Goal: Task Accomplishment & Management: Manage account settings

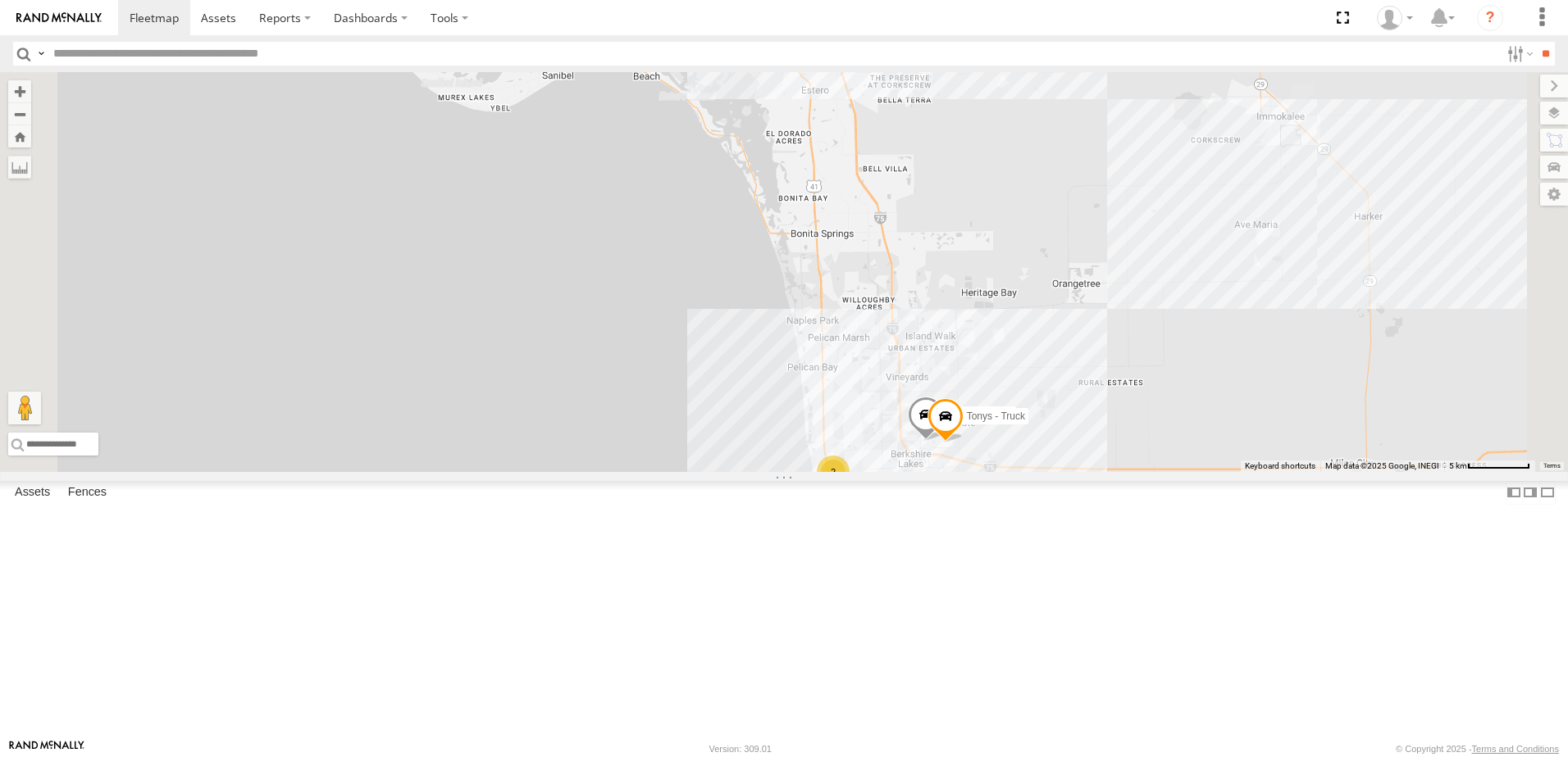
click at [0, 0] on div "Franklins - Truck" at bounding box center [0, 0] width 0 height 0
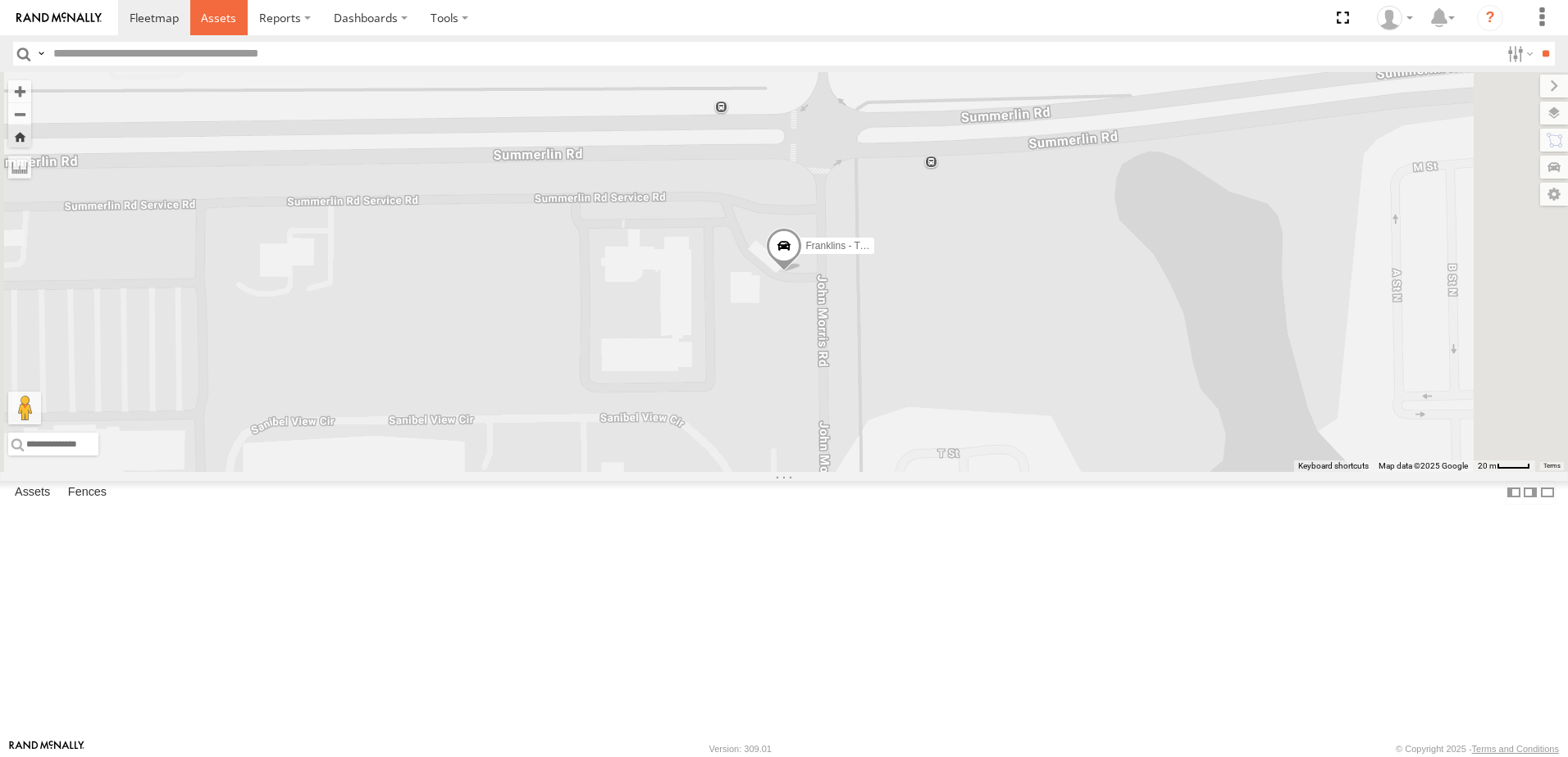
click at [209, 14] on span at bounding box center [219, 18] width 35 height 16
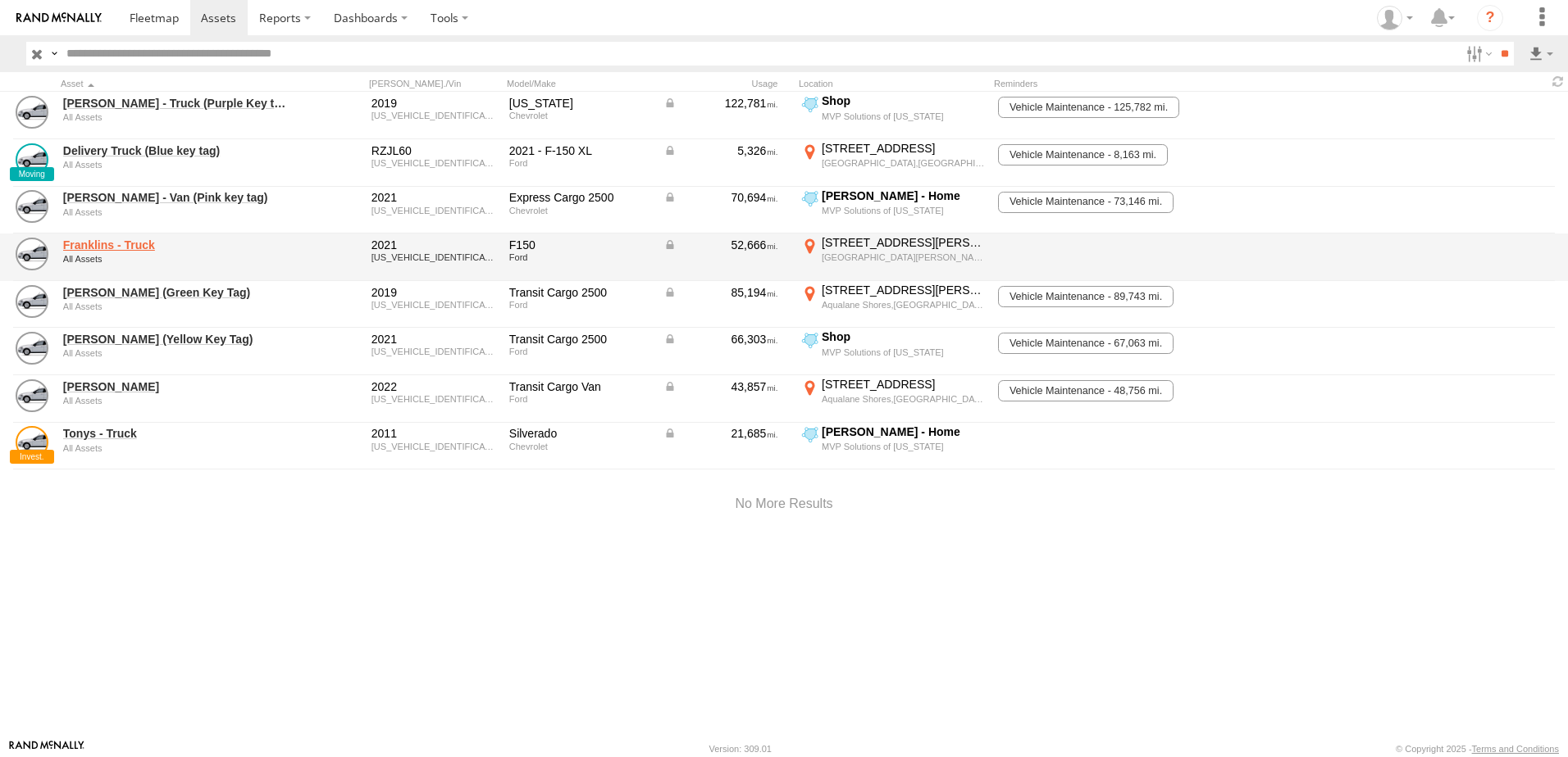
click at [122, 246] on link "Franklins - Truck" at bounding box center [175, 245] width 225 height 15
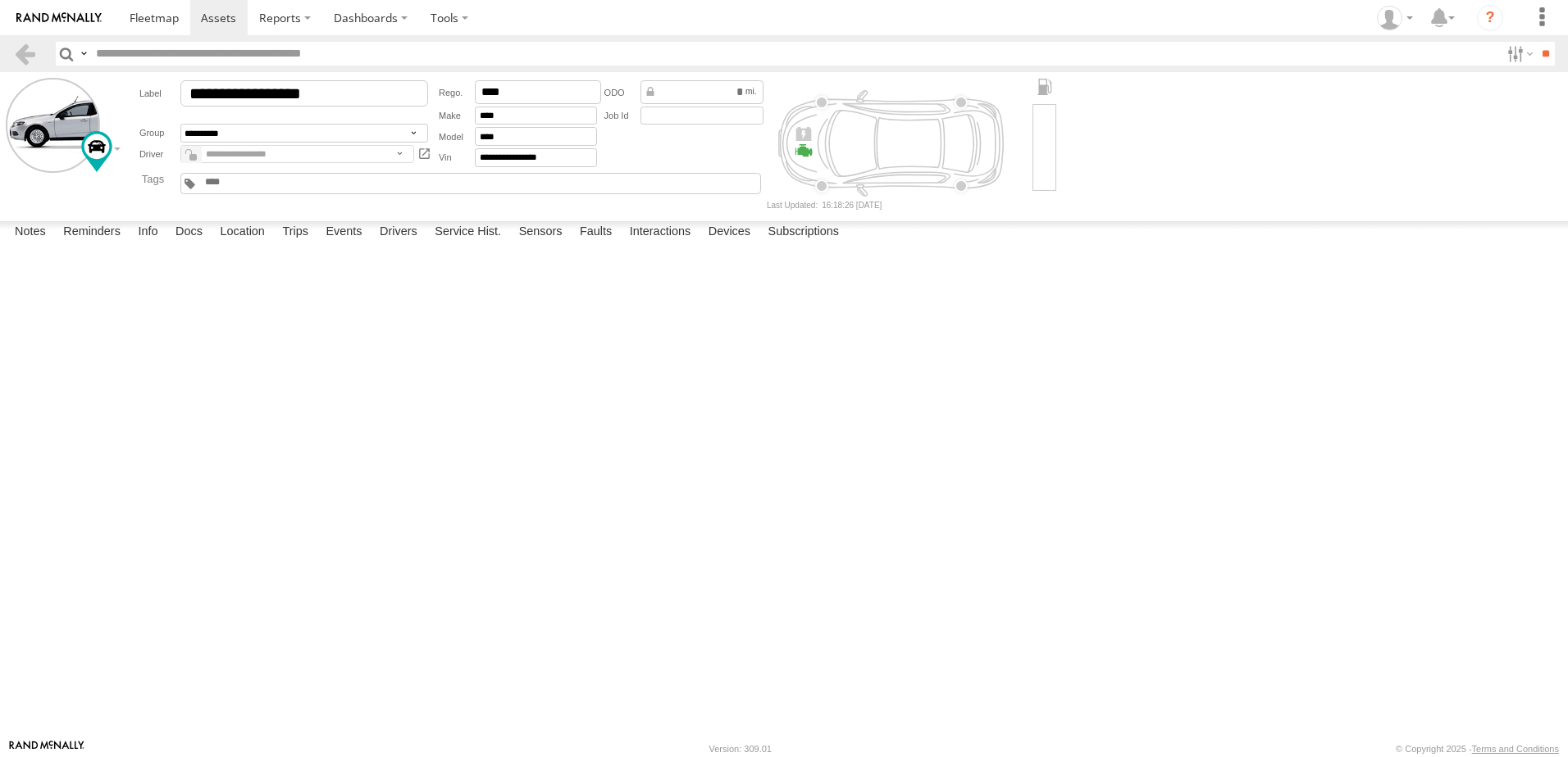
click at [113, 250] on div "Notes Details Reminders Info Docs Location Trips Events Drivers Service Hist. S…" at bounding box center [784, 237] width 1568 height 30
click at [113, 244] on label "Reminders" at bounding box center [91, 233] width 74 height 23
click at [405, 244] on label "Drivers" at bounding box center [399, 233] width 54 height 23
click at [743, 244] on label "Devices" at bounding box center [729, 233] width 58 height 23
drag, startPoint x: 162, startPoint y: 288, endPoint x: 68, endPoint y: 291, distance: 94.0
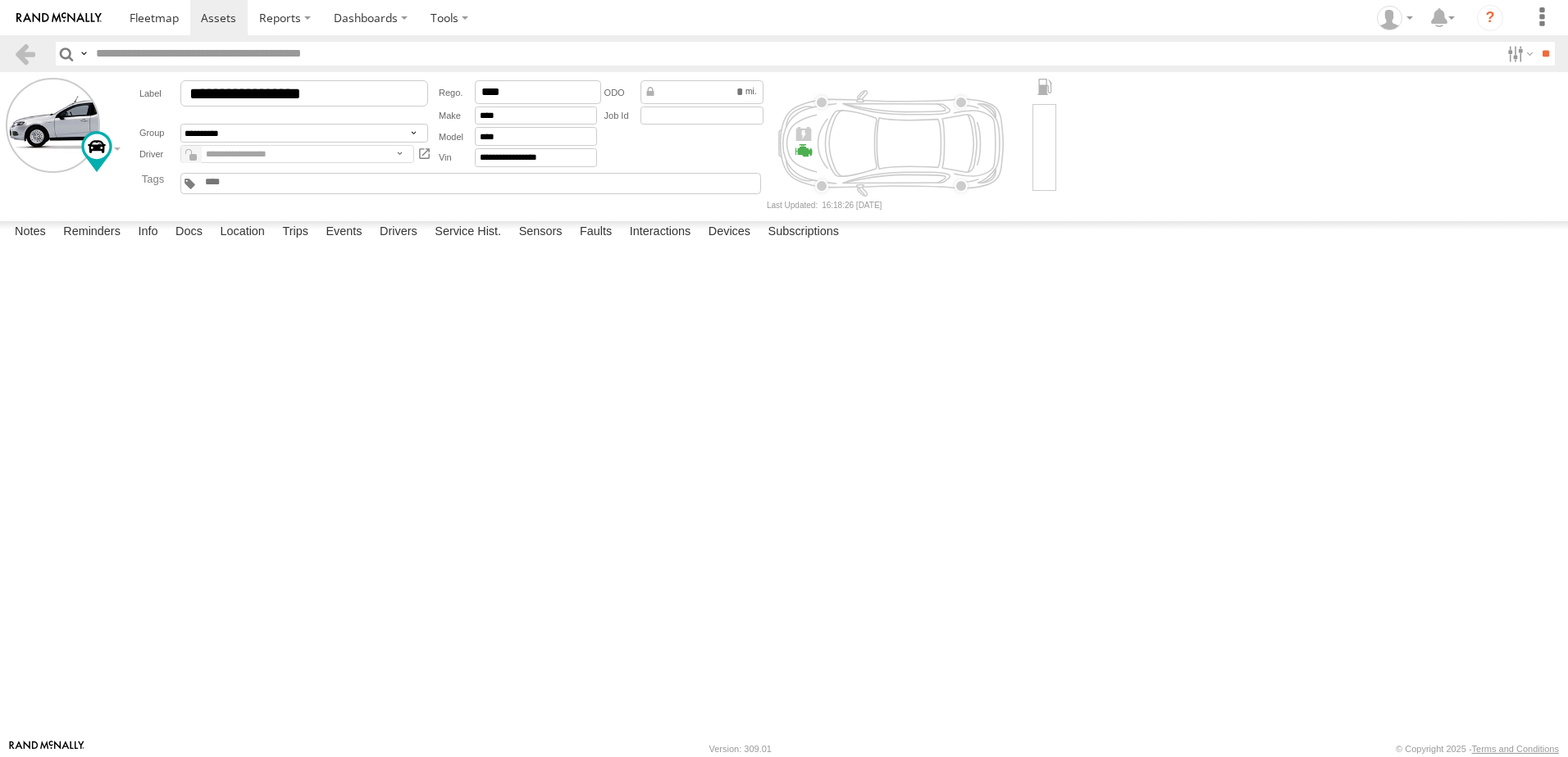
click at [0, 0] on div "357660104487350" at bounding box center [0, 0] width 0 height 0
drag, startPoint x: 68, startPoint y: 291, endPoint x: 75, endPoint y: 296, distance: 8.6
click at [0, 0] on div "MVP Solutions of [US_STATE]" at bounding box center [0, 0] width 0 height 0
drag, startPoint x: 157, startPoint y: 285, endPoint x: 62, endPoint y: 288, distance: 95.0
click at [0, 0] on div "357660104487350" at bounding box center [0, 0] width 0 height 0
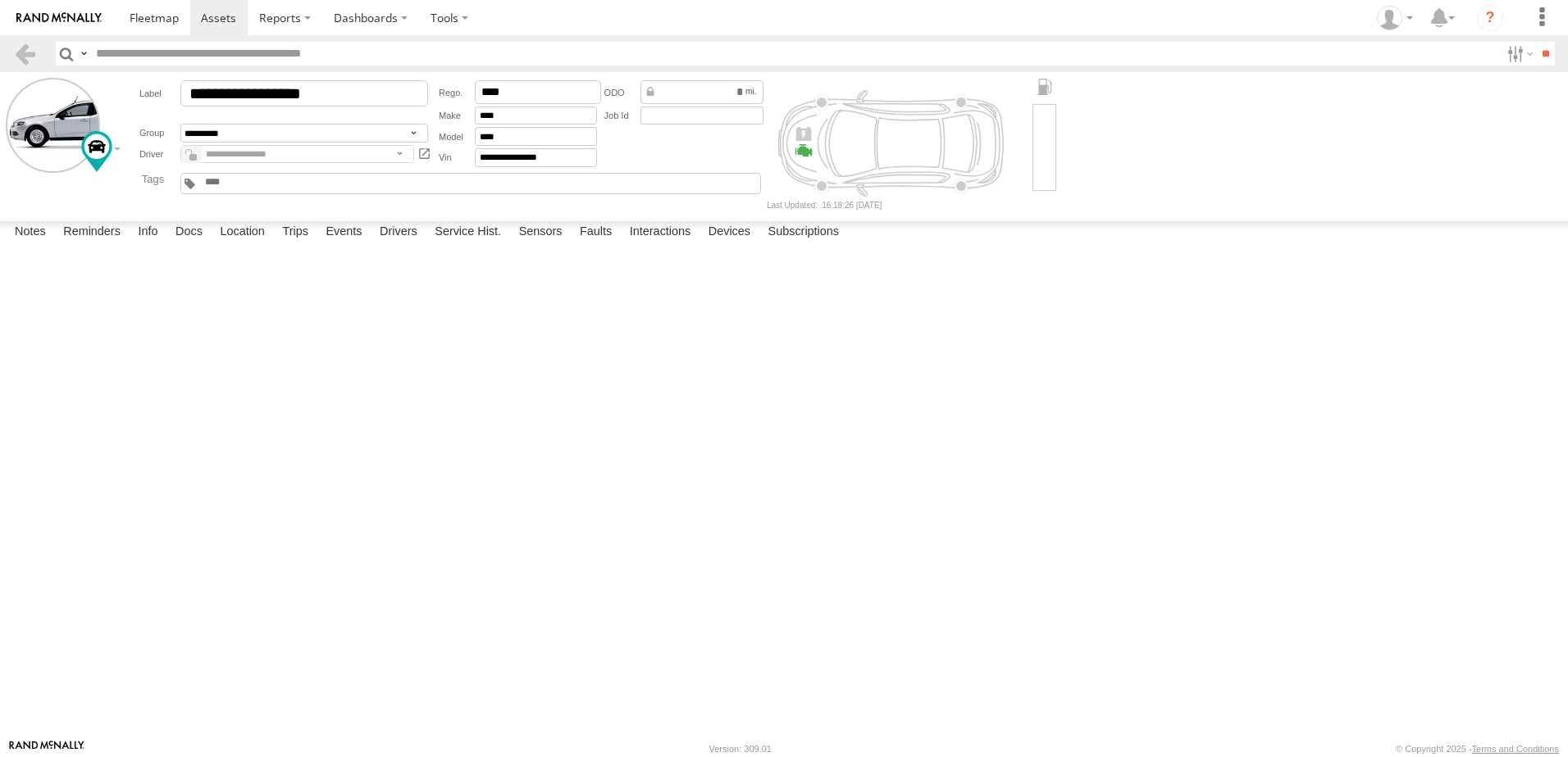
copy div "357660104487350"
click at [416, 84] on input "**********" at bounding box center [305, 93] width 248 height 26
drag, startPoint x: 407, startPoint y: 3, endPoint x: 398, endPoint y: 3, distance: 9.0
click at [402, 3] on label "Dashboards" at bounding box center [371, 18] width 97 height 35
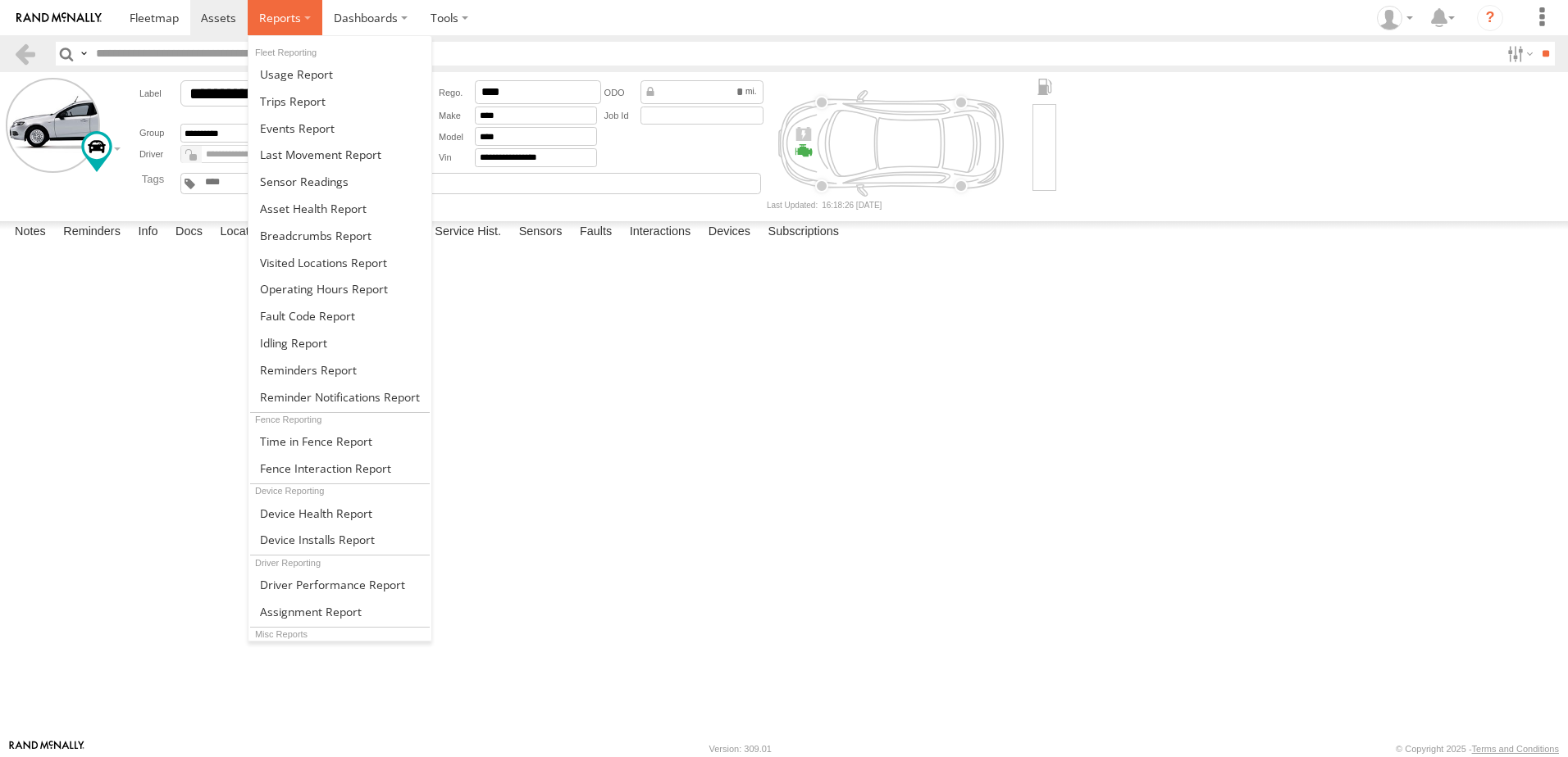
click at [315, 22] on label at bounding box center [285, 18] width 75 height 35
click at [324, 101] on link at bounding box center [340, 101] width 183 height 27
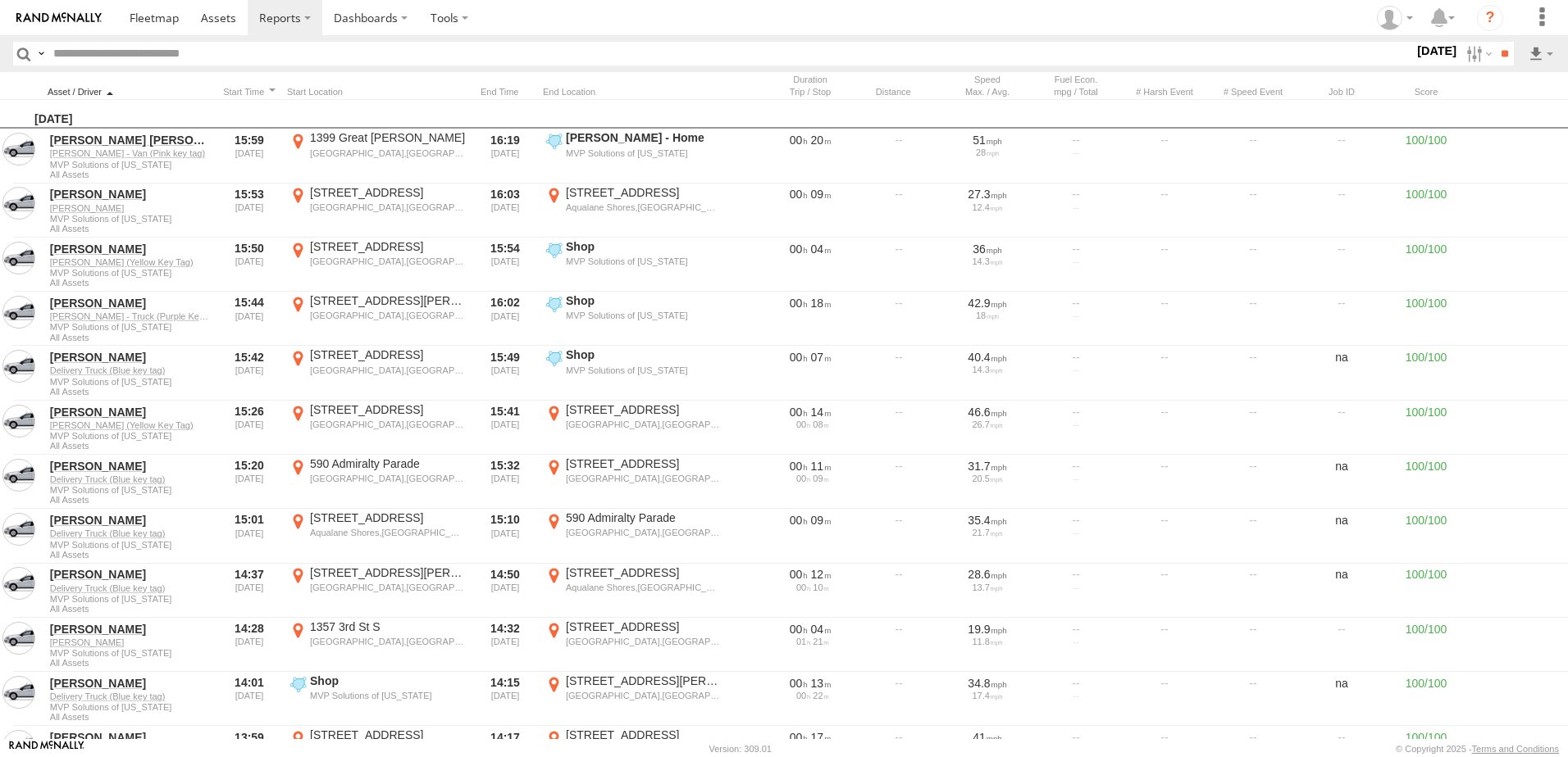
click at [100, 93] on div at bounding box center [130, 91] width 164 height 11
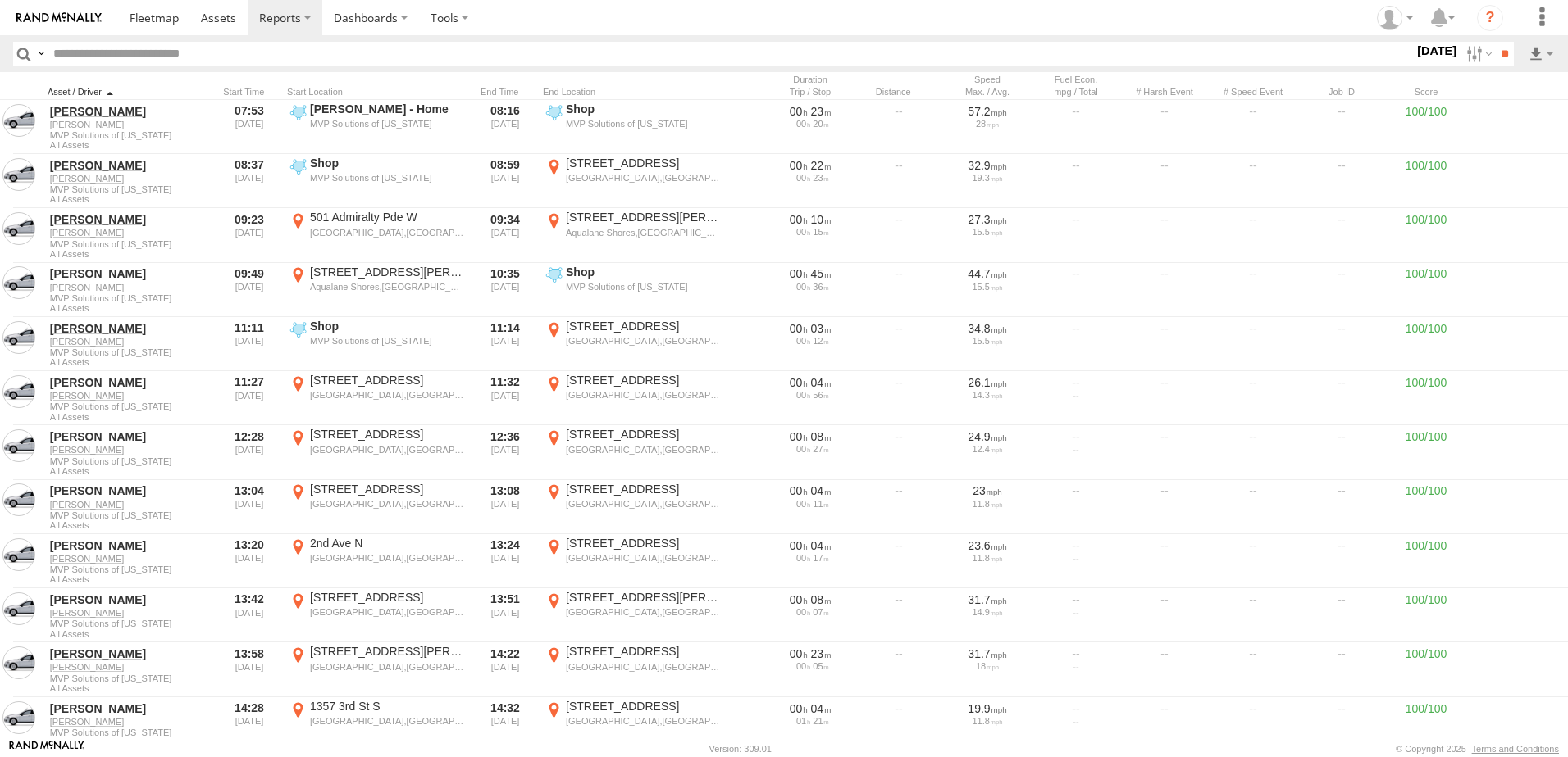
click at [119, 88] on div at bounding box center [130, 91] width 164 height 11
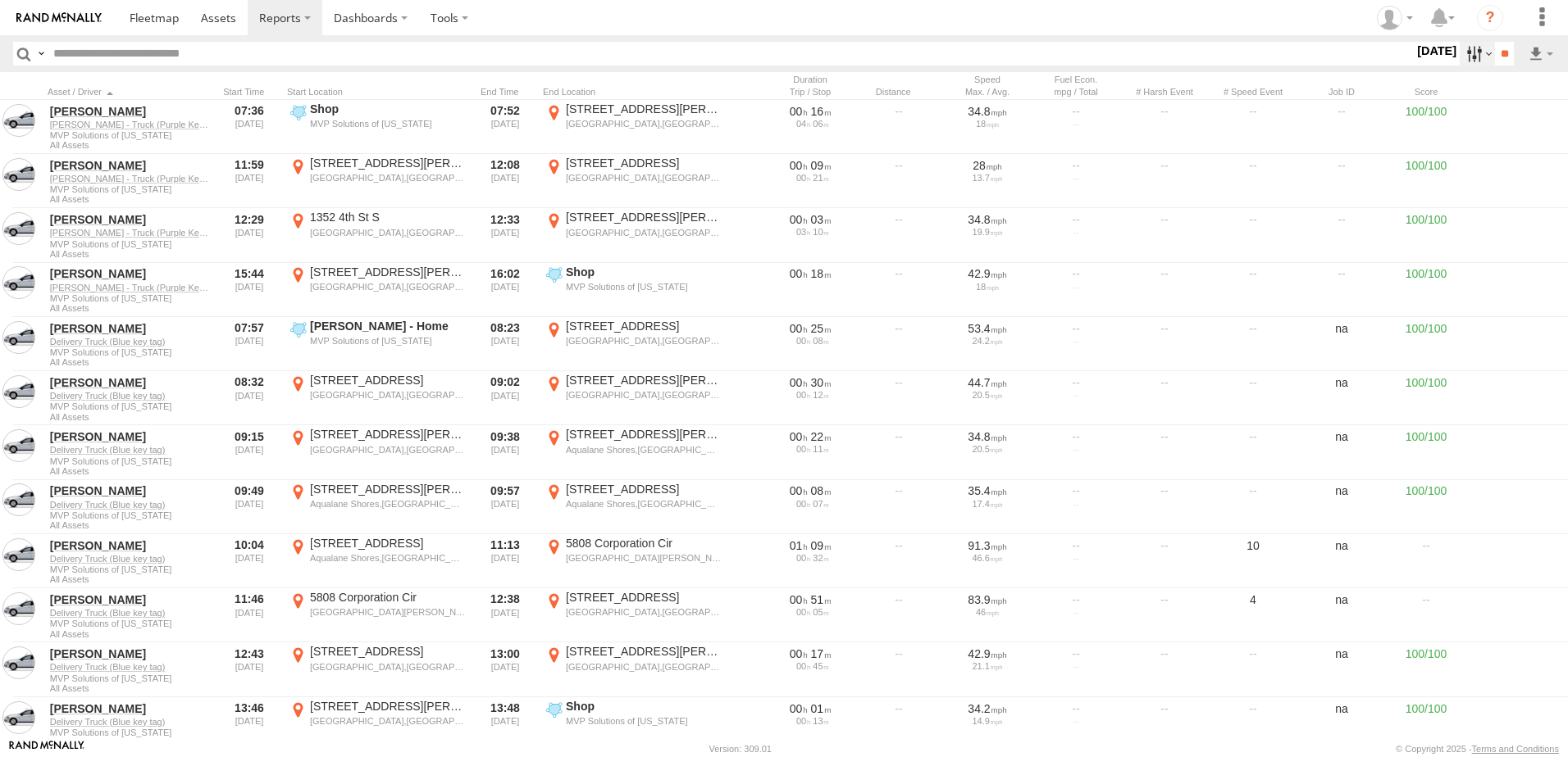
click at [1463, 61] on label at bounding box center [1478, 54] width 35 height 24
drag, startPoint x: 1288, startPoint y: 182, endPoint x: 1328, endPoint y: 171, distance: 41.5
click at [0, 0] on label at bounding box center [0, 0] width 0 height 0
click at [1513, 47] on div "Search Query Asset ID Asset Label Registration Manufacturer Model VIN Job ID" at bounding box center [784, 54] width 1542 height 24
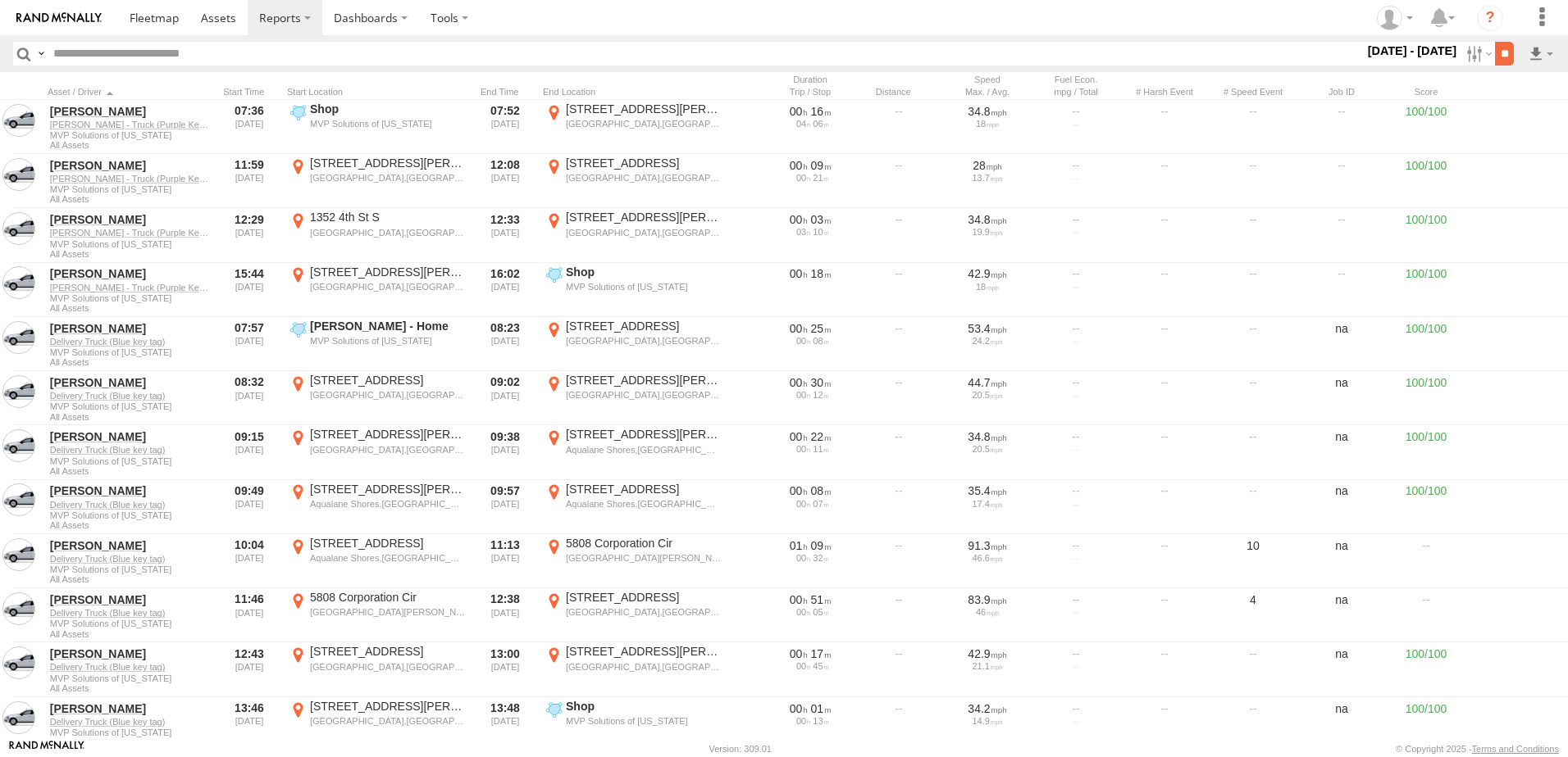
click at [1508, 47] on input "**" at bounding box center [1505, 54] width 19 height 24
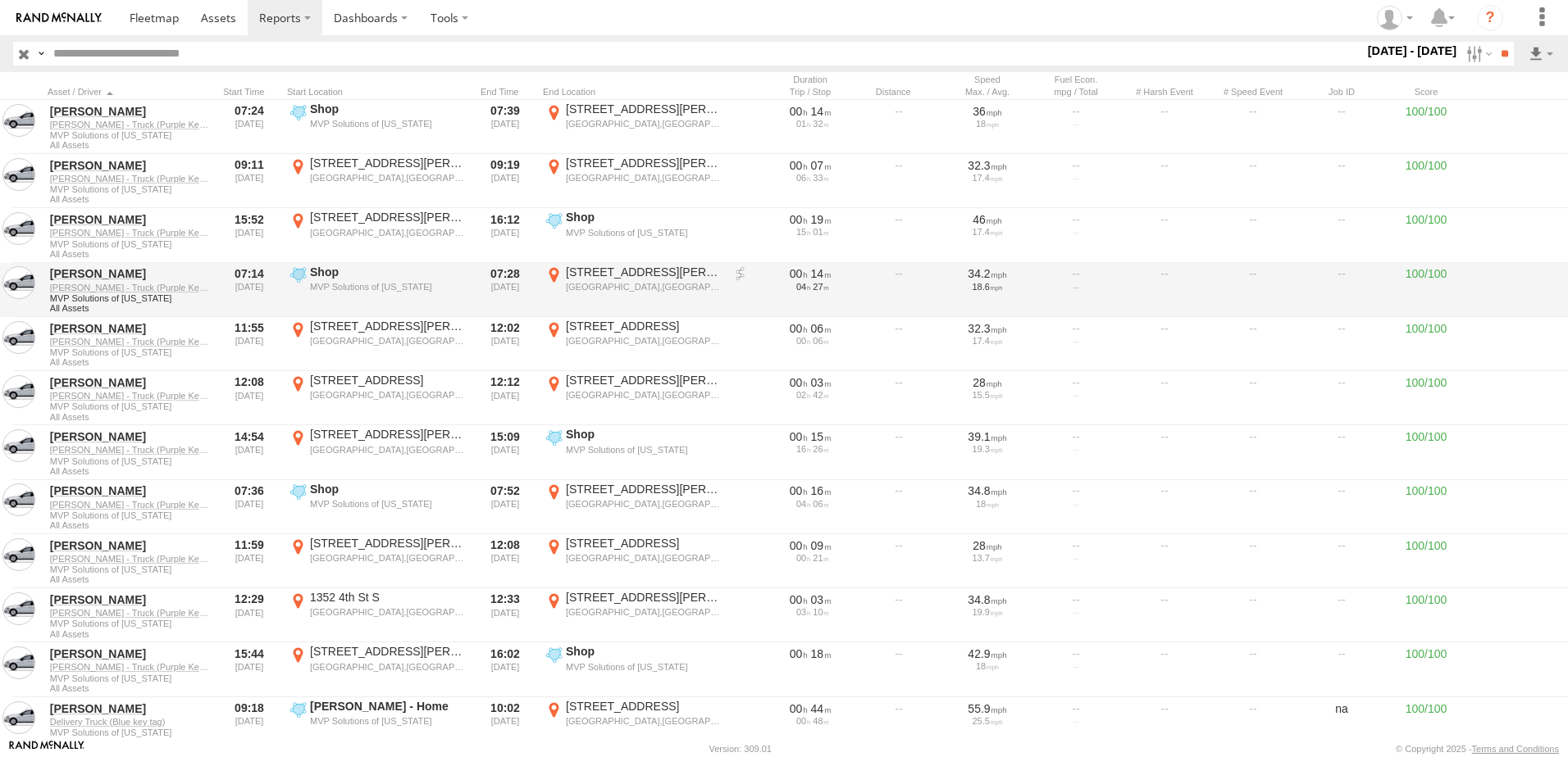
click at [1163, 264] on div "Adrian Mederos Adrians - Truck (Purple Key tag) MVP Solutions of Florida All As…" at bounding box center [820, 291] width 1640 height 54
